Goal: Task Accomplishment & Management: Manage account settings

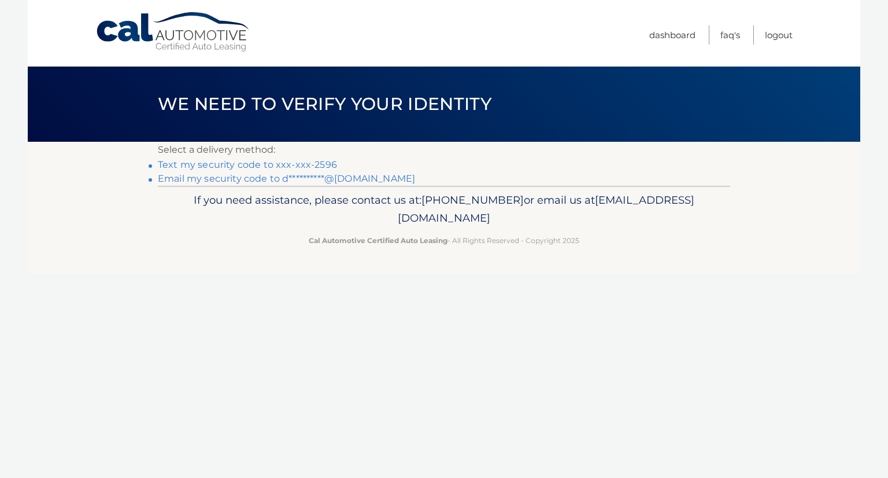
click at [311, 163] on link "Text my security code to xxx-xxx-2596" at bounding box center [247, 164] width 179 height 11
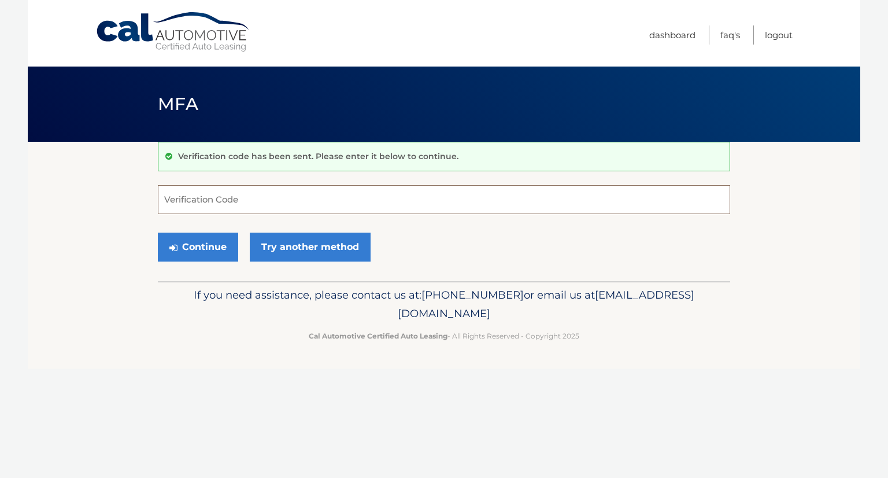
click at [322, 201] on input "Verification Code" at bounding box center [444, 199] width 573 height 29
type input "150231"
click at [228, 241] on button "Continue" at bounding box center [198, 247] width 80 height 29
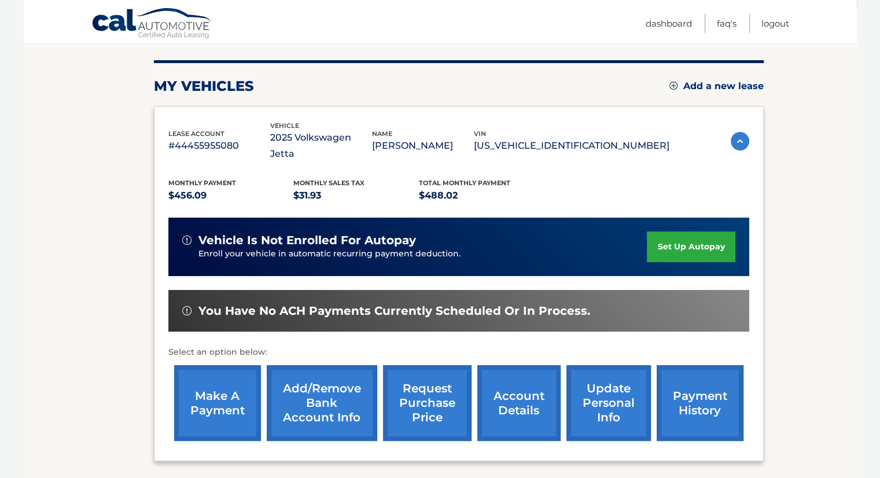
scroll to position [134, 0]
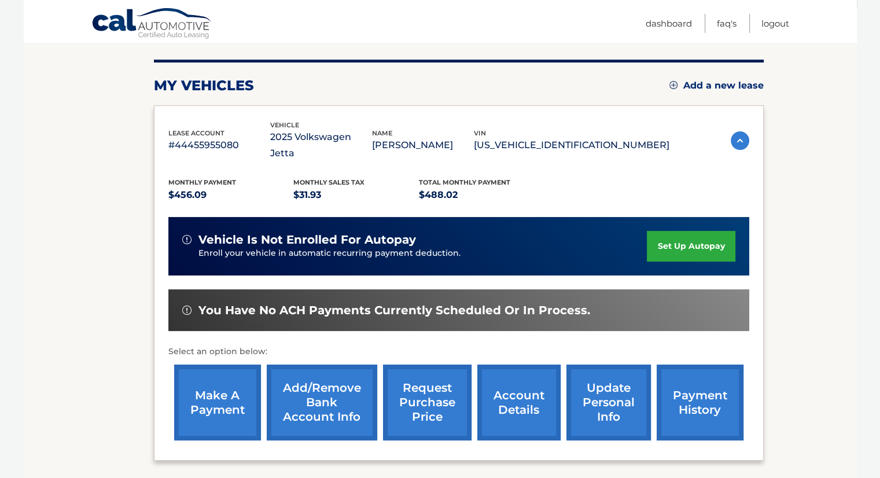
click at [220, 389] on link "make a payment" at bounding box center [217, 402] width 87 height 76
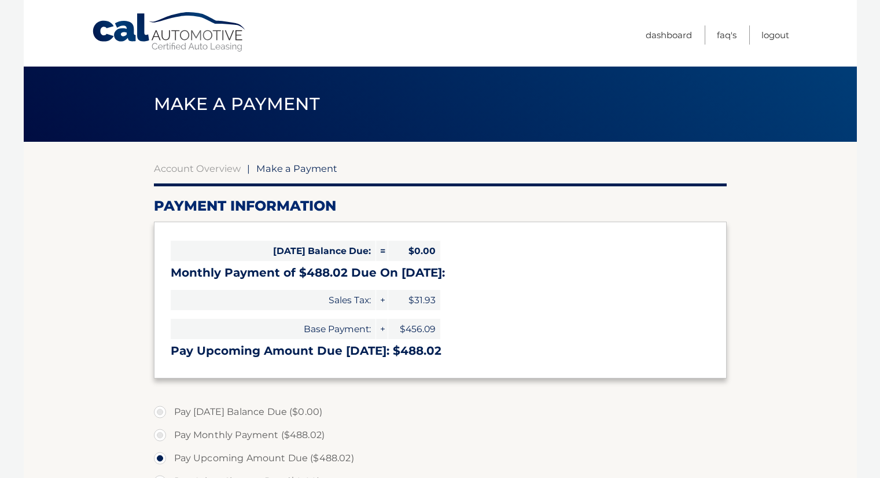
select select "MjNiNTg1NTAtZWQyOS00YmRkLWI2NjUtYmZhYTM5N2Q0Mjgy"
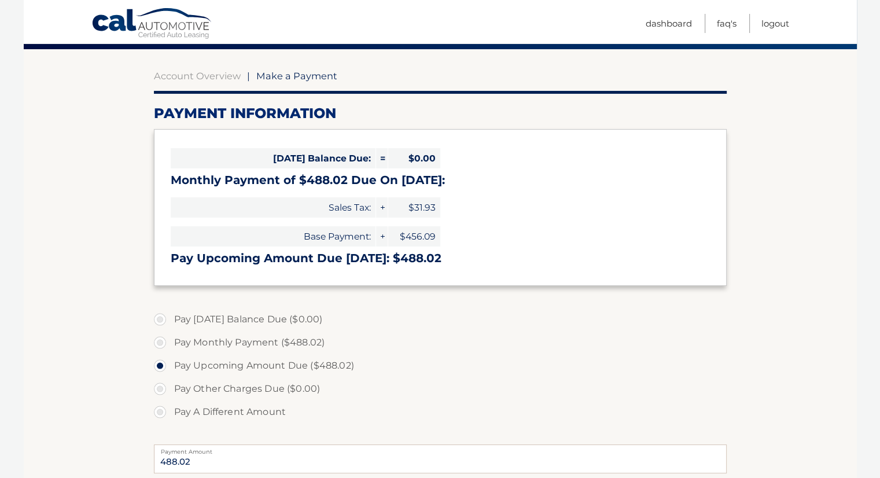
scroll to position [95, 0]
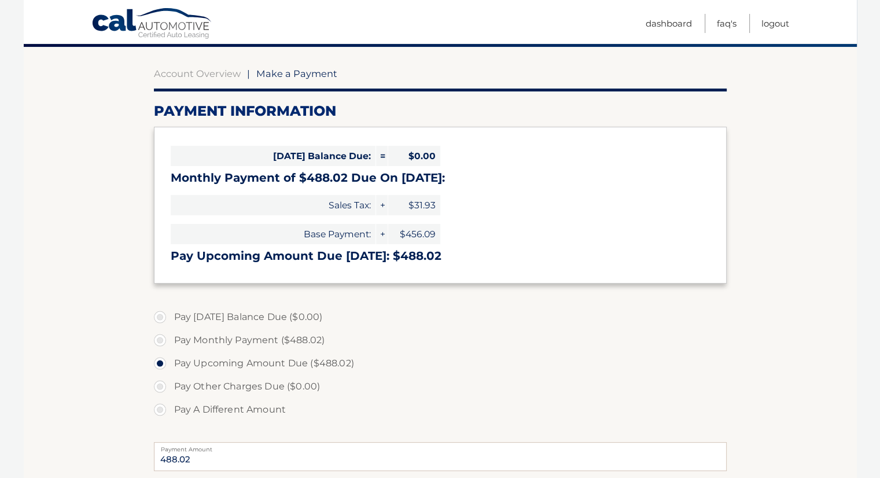
click at [158, 339] on label "Pay Monthly Payment ($488.02)" at bounding box center [440, 340] width 573 height 23
click at [158, 339] on input "Pay Monthly Payment ($488.02)" at bounding box center [164, 338] width 12 height 19
radio input "true"
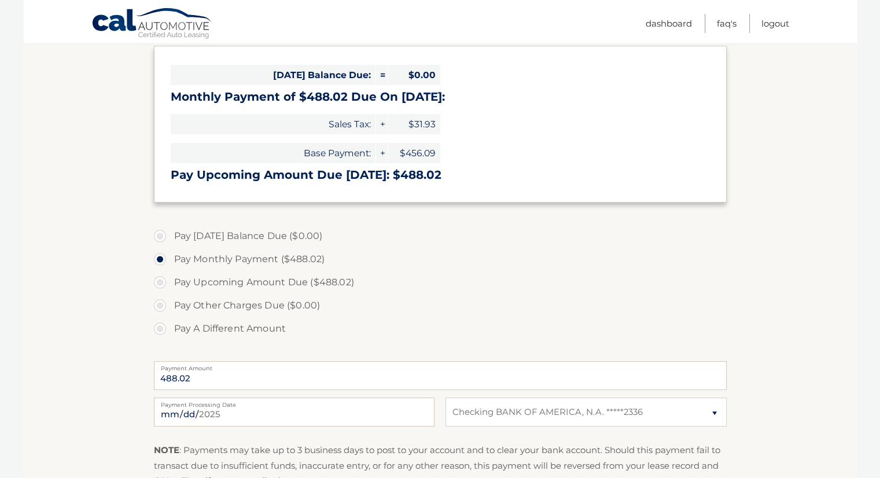
scroll to position [185, 0]
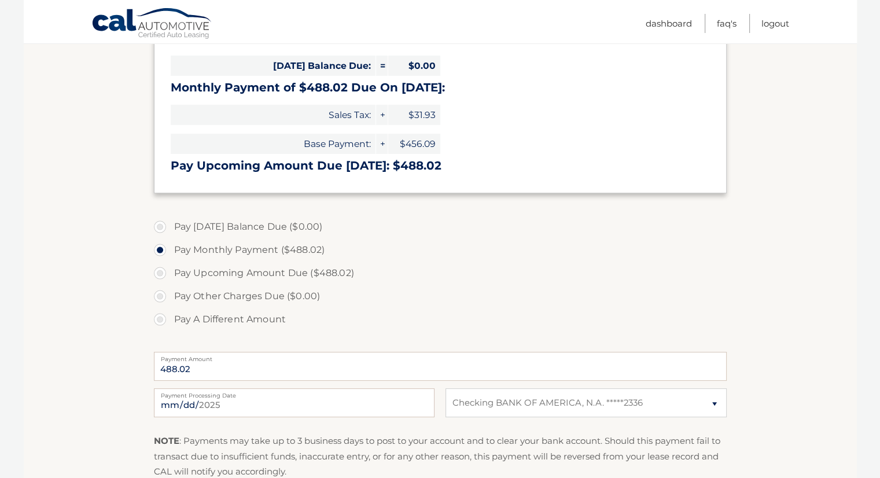
click at [135, 364] on section "Account Overview | Make a Payment Payment Information Today's Balance Due: = $0…" at bounding box center [440, 255] width 833 height 597
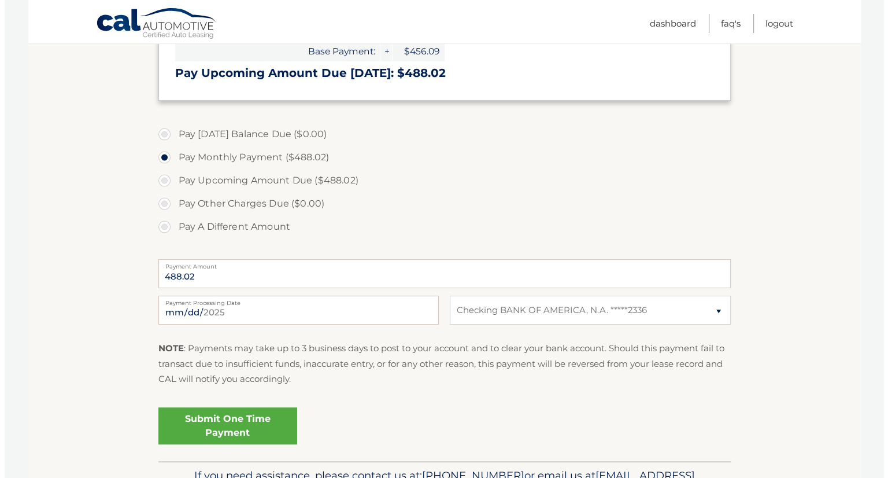
scroll to position [282, 0]
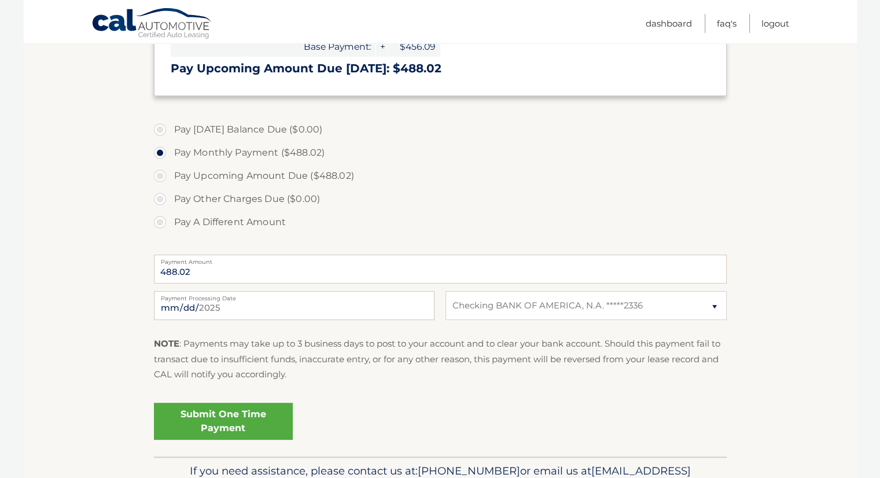
click at [233, 421] on link "Submit One Time Payment" at bounding box center [223, 421] width 139 height 37
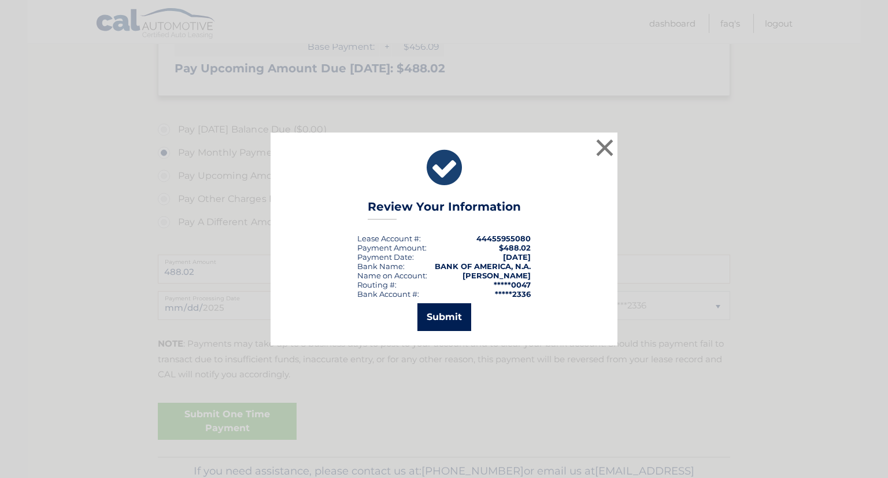
click at [452, 312] on button "Submit" at bounding box center [445, 317] width 54 height 28
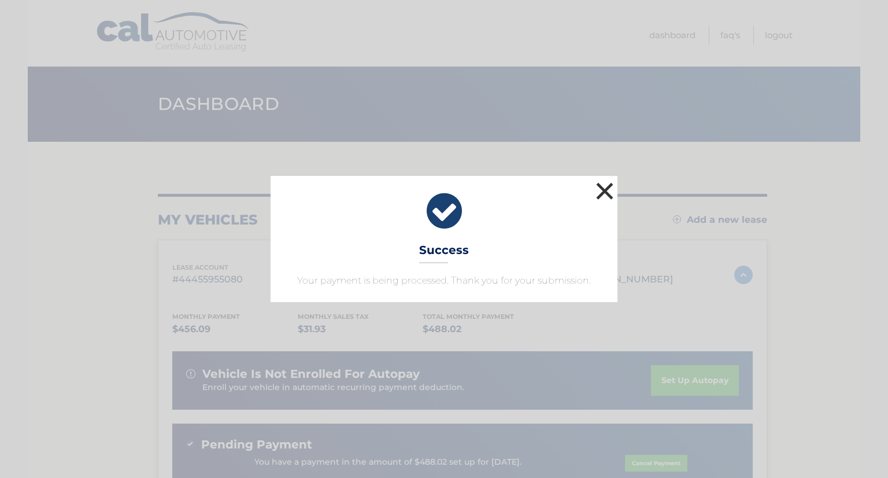
click at [606, 190] on button "×" at bounding box center [604, 190] width 23 height 23
